Goal: Task Accomplishment & Management: Manage account settings

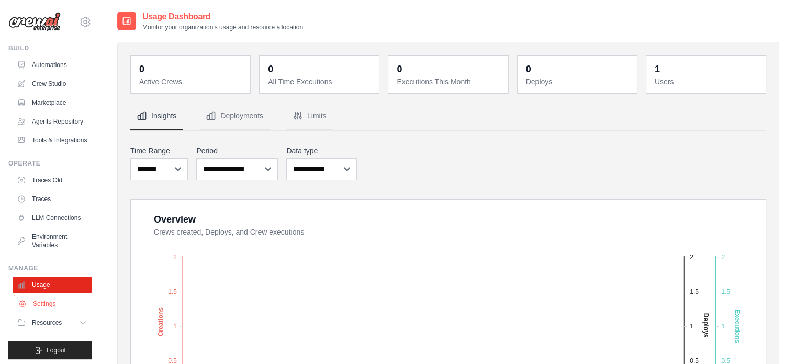
click at [42, 312] on link "Settings" at bounding box center [53, 303] width 79 height 17
click at [84, 21] on icon at bounding box center [85, 21] width 3 height 3
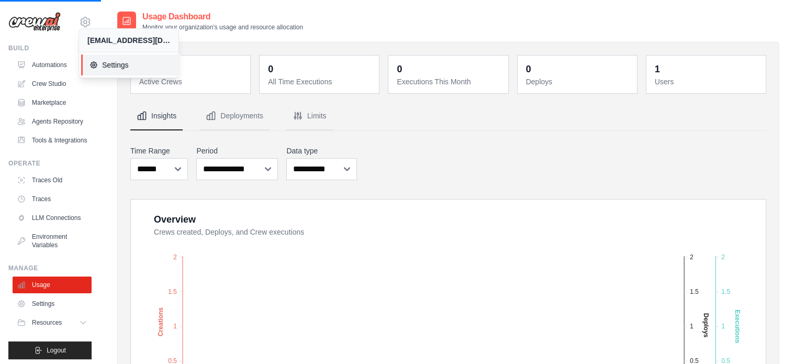
click at [100, 62] on span "Settings" at bounding box center [130, 65] width 83 height 10
click at [233, 111] on button "Deployments" at bounding box center [234, 116] width 70 height 28
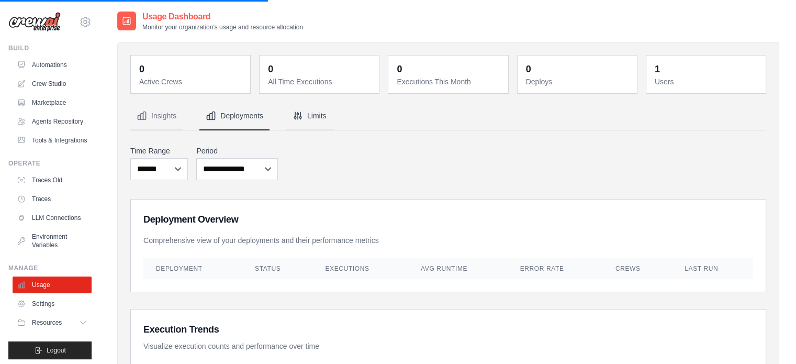
click at [321, 119] on button "Limits" at bounding box center [309, 116] width 47 height 28
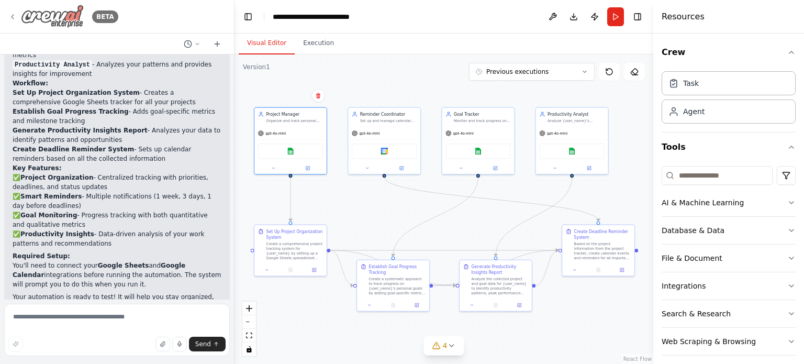
click at [13, 20] on icon at bounding box center [12, 17] width 8 height 8
